Goal: Task Accomplishment & Management: Use online tool/utility

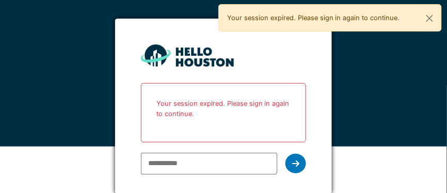
scroll to position [46, 0]
type input "**********"
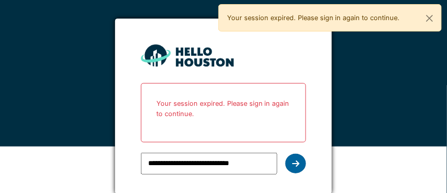
click at [294, 163] on icon at bounding box center [295, 163] width 7 height 8
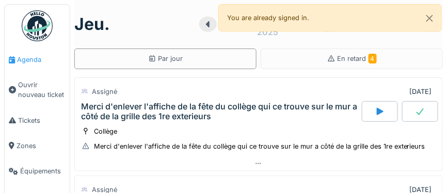
click at [34, 58] on span "Agenda" at bounding box center [41, 60] width 48 height 10
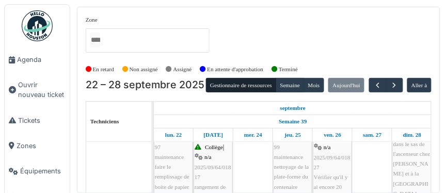
scroll to position [121, 0]
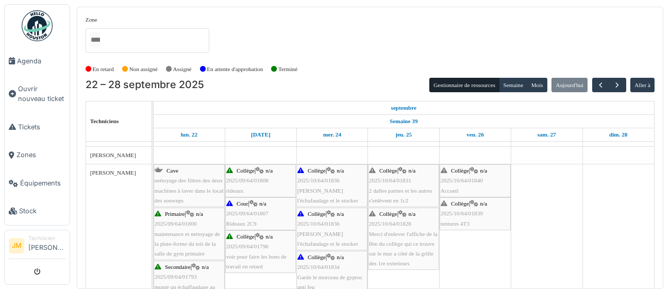
click at [395, 192] on span "2 dalles parties et les autres s'enlèvent en 1c2" at bounding box center [400, 196] width 63 height 16
click at [403, 192] on div "Collège | n/a 2025/10/64/01828 Merci d'enlever l'affiche de la fête du collège …" at bounding box center [403, 238] width 69 height 59
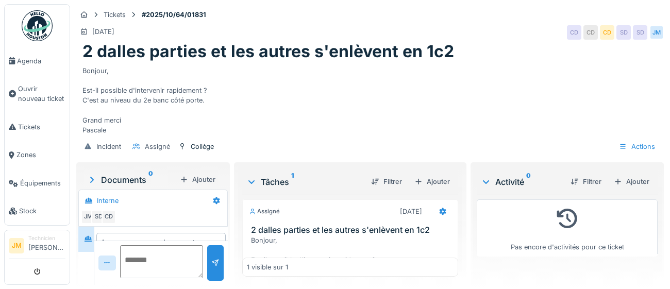
scroll to position [26, 0]
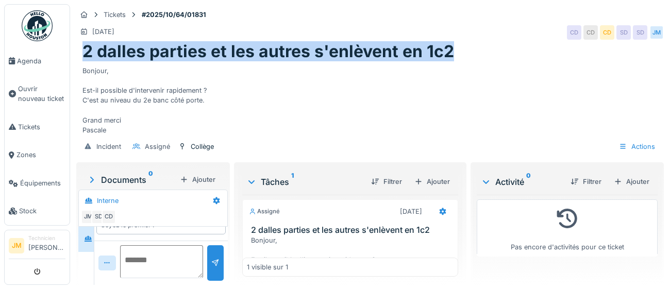
drag, startPoint x: 86, startPoint y: 52, endPoint x: 450, endPoint y: 47, distance: 364.6
click at [451, 47] on h1 "2 dalles parties et les autres s'enlèvent en 1c2" at bounding box center [268, 52] width 372 height 20
copy h1 "2 dalles parties et les autres s'enlèvent en 1c2"
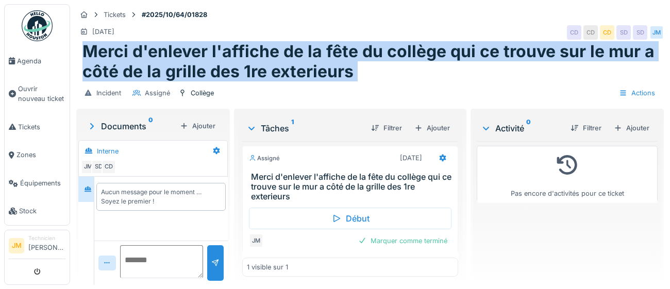
drag, startPoint x: 82, startPoint y: 51, endPoint x: 387, endPoint y: 96, distance: 307.5
click at [387, 96] on div "Tickets #2025/10/64/01828 01/10/2025 CD CD CD SD SD JM Merci d'enlever l'affich…" at bounding box center [370, 55] width 592 height 103
copy div "Merci d'enlever l'affiche de la fête du collège qui ce trouve sur le mur a côté…"
